Goal: Information Seeking & Learning: Learn about a topic

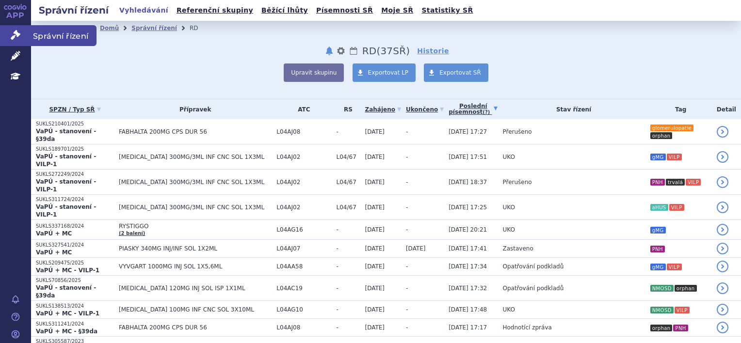
scroll to position [49, 0]
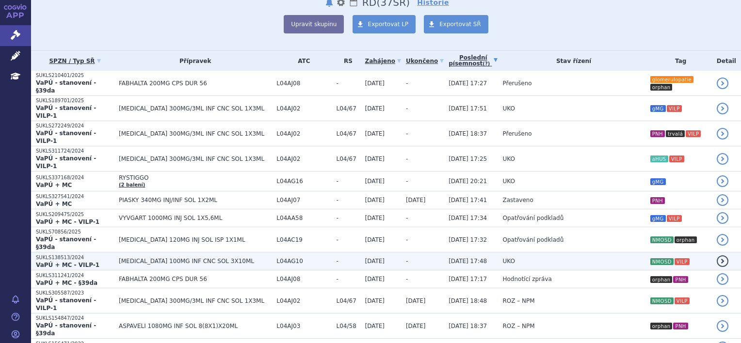
click at [169, 253] on td "[MEDICAL_DATA] 100MG INF CNC SOL 3X10ML" at bounding box center [193, 262] width 158 height 18
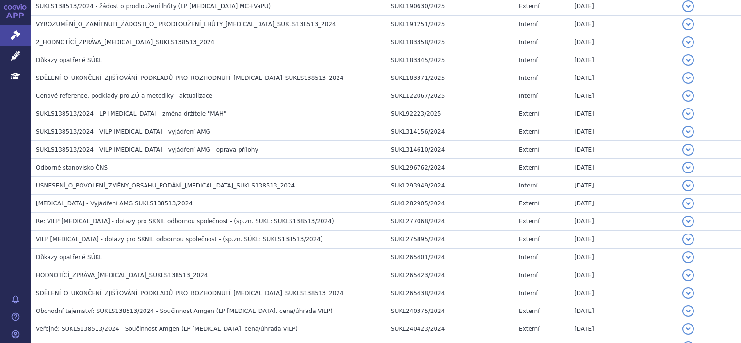
scroll to position [534, 0]
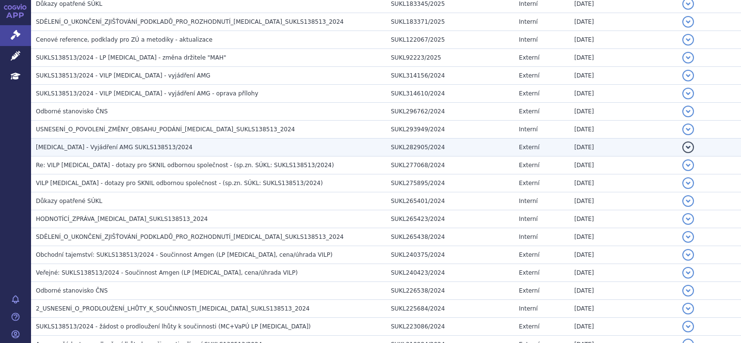
click at [87, 146] on span "[MEDICAL_DATA] - Vyjádření AMG SUKLS138513/2024" at bounding box center [114, 147] width 157 height 7
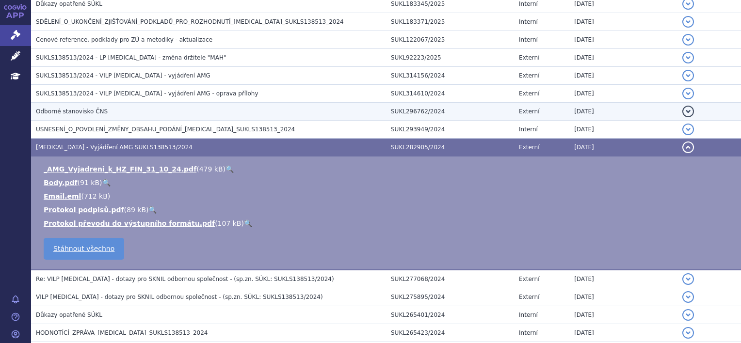
click at [97, 113] on span "Odborné stanovisko ČNS" at bounding box center [72, 111] width 72 height 7
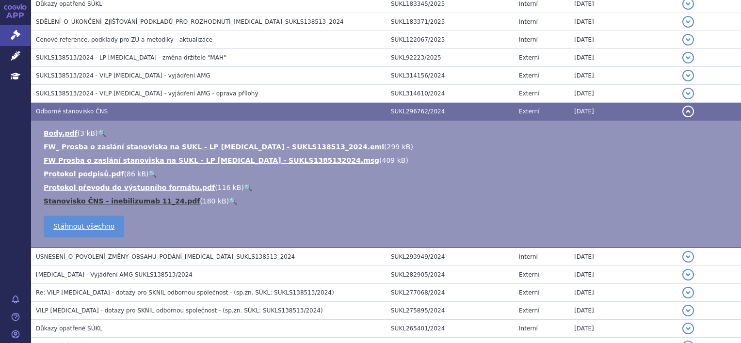
click at [94, 199] on link "Stanovisko ČNS - inebilizumab 11_24.pdf" at bounding box center [122, 201] width 156 height 8
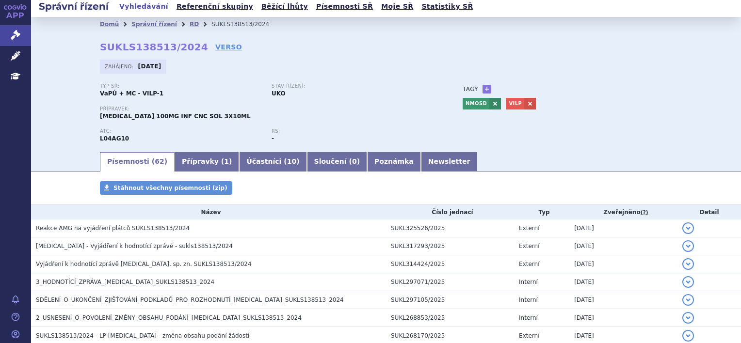
scroll to position [0, 0]
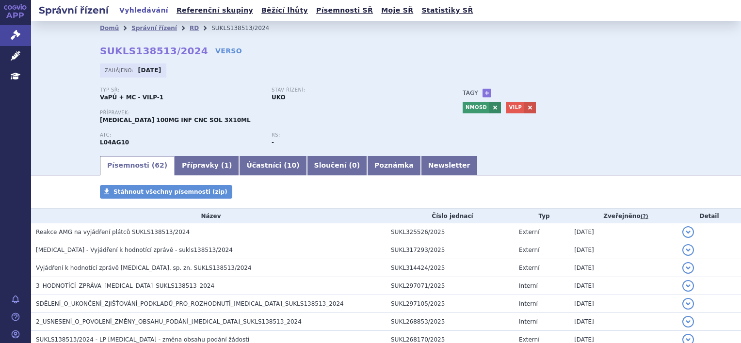
click at [347, 59] on div "Domů Správní řízení RD SUKLS138513/2024 SUKLS138513/2024 VERSO [GEOGRAPHIC_DATA…" at bounding box center [386, 94] width 611 height 119
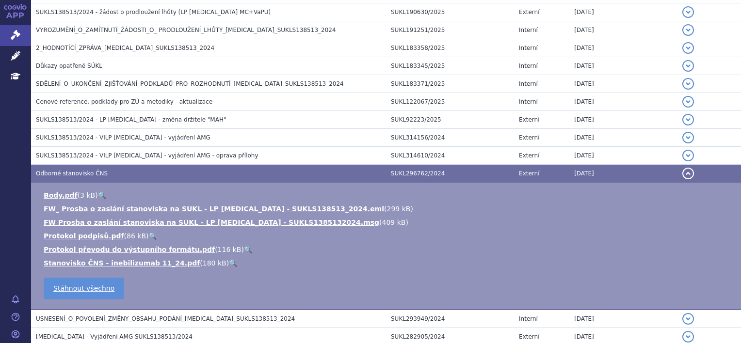
scroll to position [652, 0]
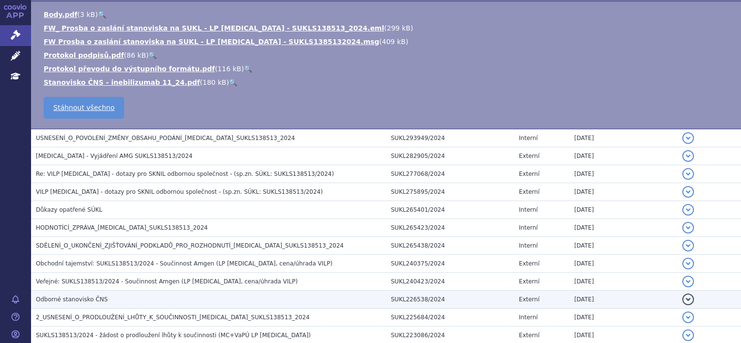
click at [81, 298] on span "Odborné stanovisko ČNS" at bounding box center [72, 299] width 72 height 7
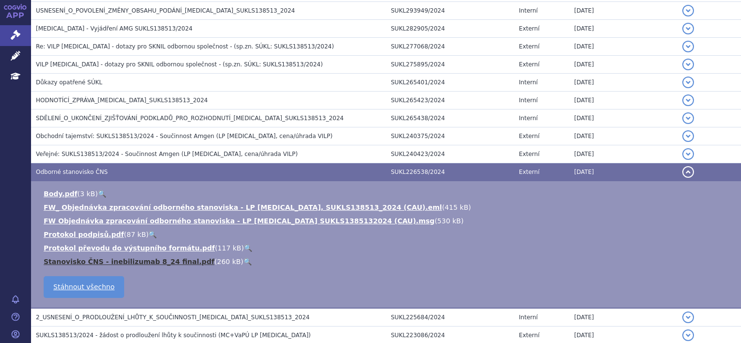
click at [125, 260] on link "Stanovisko ČNS - inebilizumab 8_24 final.pdf" at bounding box center [129, 262] width 171 height 8
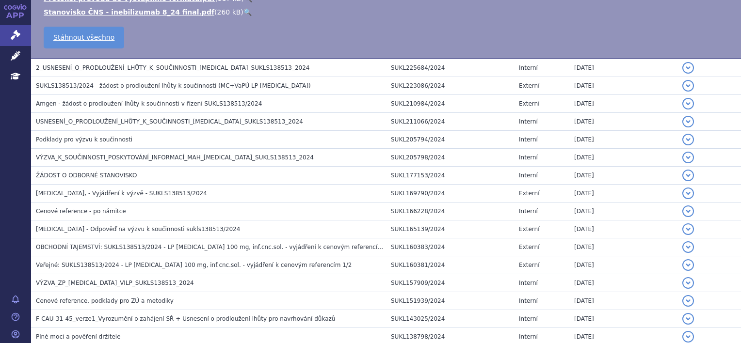
scroll to position [471, 0]
